Goal: Transaction & Acquisition: Purchase product/service

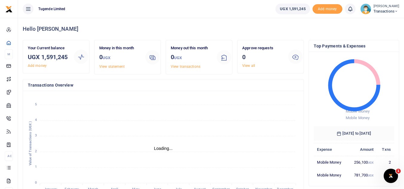
scroll to position [5, 5]
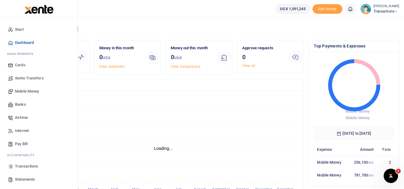
click at [28, 89] on span "Mobile Money" at bounding box center [27, 92] width 24 height 6
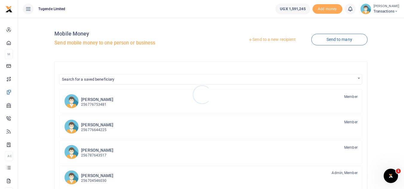
click at [254, 39] on div at bounding box center [202, 94] width 404 height 189
click at [252, 40] on link "Send to a new recipient" at bounding box center [272, 39] width 78 height 11
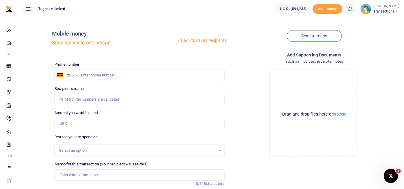
click at [91, 74] on div at bounding box center [202, 94] width 404 height 189
click at [93, 178] on input "Memo for this transaction (Your recipient will see this)" at bounding box center [139, 175] width 170 height 11
paste input "TLUG-016450"
type input "TLUG-016450"
click at [92, 127] on input "Amount you want to send" at bounding box center [139, 123] width 170 height 11
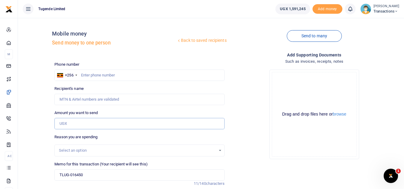
paste input "100,000"
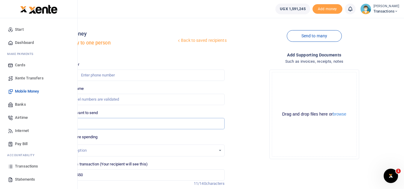
type input "100,000"
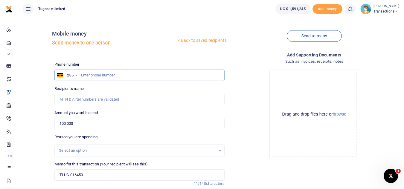
click at [122, 73] on input "text" at bounding box center [139, 75] width 170 height 11
paste input "785341286"
type input "785341286"
type input "Darius Naturinda"
type input "785341286"
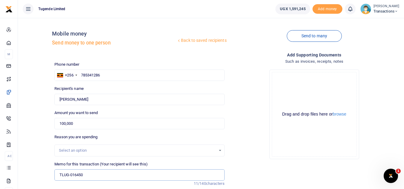
click at [61, 173] on input "TLUG-016450" at bounding box center [139, 175] width 170 height 11
click at [59, 178] on input "TLUG-016450" at bounding box center [139, 175] width 170 height 11
paste input "UGA409Q"
click at [88, 175] on input "UGA409Q TLUG-016450" at bounding box center [139, 175] width 170 height 11
type input "UGA409Q TLUG 016450"
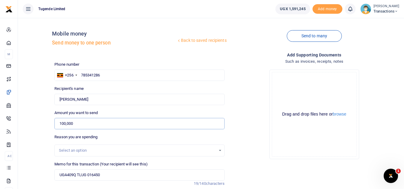
click at [190, 125] on input "100,000" at bounding box center [139, 123] width 170 height 11
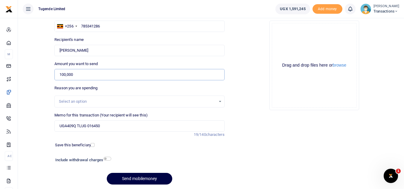
scroll to position [45, 0]
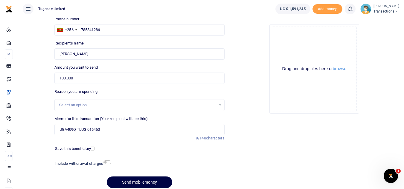
click at [226, 91] on div "Reason you are spending Select an option" at bounding box center [139, 100] width 175 height 22
click at [135, 180] on button "Send mobilemoney" at bounding box center [139, 183] width 65 height 12
click at [65, 84] on div "Phone number +256 Uganda +256 Phone is required. Recipient's name Name is requi…" at bounding box center [139, 104] width 175 height 177
click at [62, 80] on input "Amount you want to send" at bounding box center [139, 78] width 170 height 11
paste input "400,000"
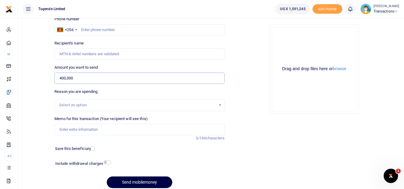
type input "400,000"
click at [68, 130] on input "Memo for this transaction (Your recipient will see this)" at bounding box center [139, 129] width 170 height 11
paste input "Mbale Investigation Cases"
type input "Mbale Investigation Cases"
click at [99, 29] on input "text" at bounding box center [139, 29] width 170 height 11
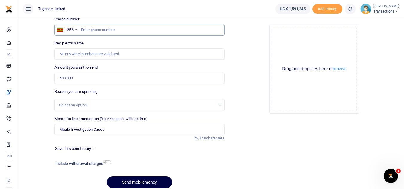
paste input "776989898"
type input "776989898"
type input "Wilson Kamugisha"
click at [142, 186] on button "Send mobilemoney" at bounding box center [139, 183] width 65 height 12
